Goal: Use online tool/utility

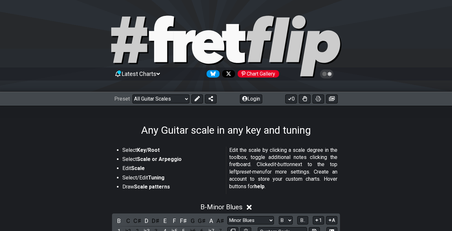
select select "/guitar-scales"
select select "Minor Blues"
select select "B"
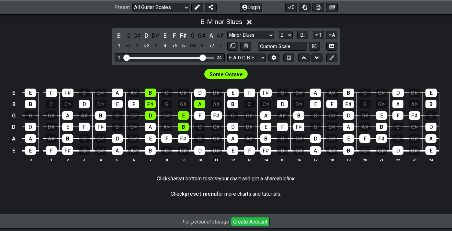
scroll to position [182, 0]
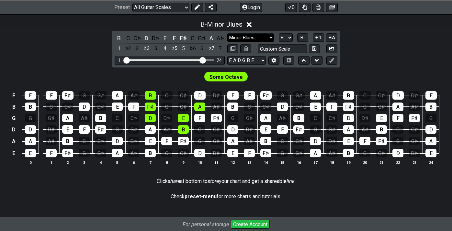
click at [240, 34] on select "Minor Pentatonic Root Minor Pentatonic Major Pentatonic Minor Blues Major Blues…" at bounding box center [250, 37] width 47 height 9
select select "Minor Pentatonic"
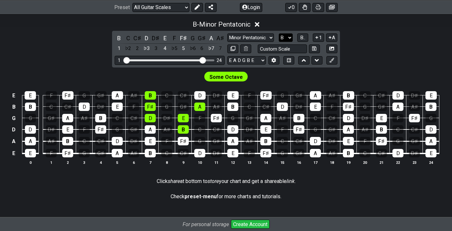
click at [288, 36] on select "A♭ A A♯ B♭ B C C♯ D♭ D D♯ E♭ E F F♯ G♭ G G♯" at bounding box center [286, 37] width 14 height 9
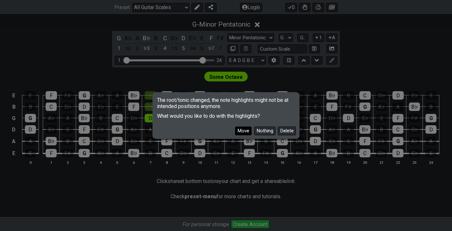
click at [244, 128] on button "Move" at bounding box center [243, 130] width 17 height 9
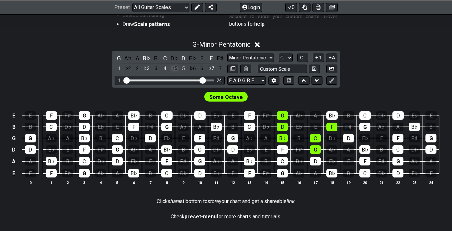
scroll to position [158, 0]
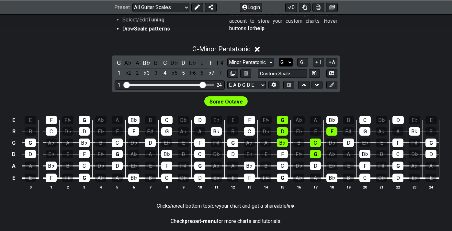
click at [286, 62] on select "A♭ A A♯ B♭ B C C♯ D♭ D D♯ E♭ E F F♯ G♭ G G♯" at bounding box center [286, 62] width 14 height 9
select select "C"
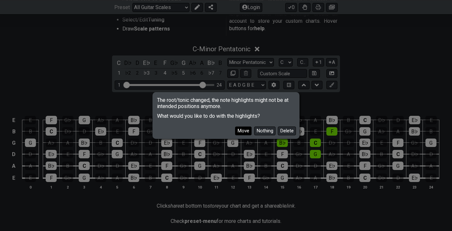
click at [241, 129] on button "Move" at bounding box center [243, 130] width 17 height 9
